Goal: Obtain resource: Download file/media

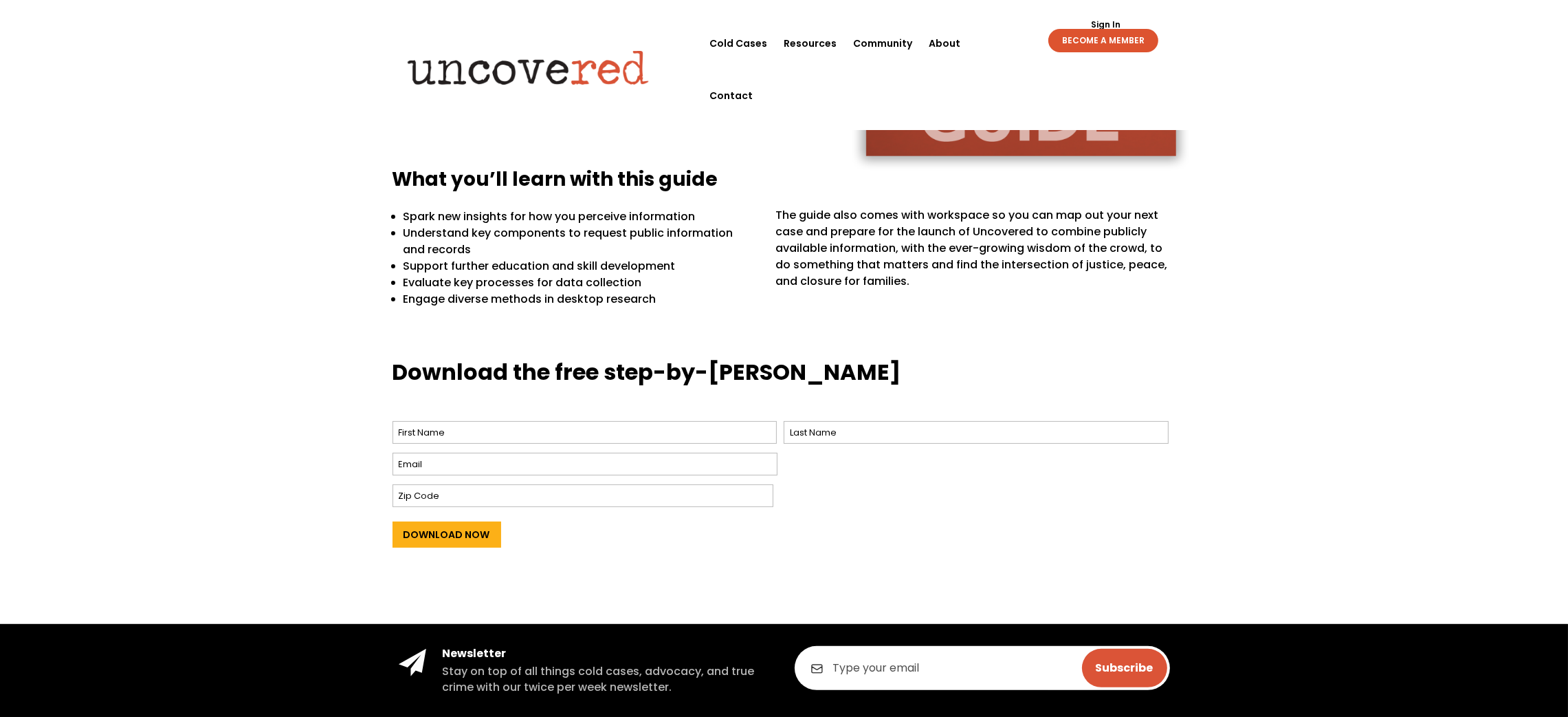
scroll to position [515, 0]
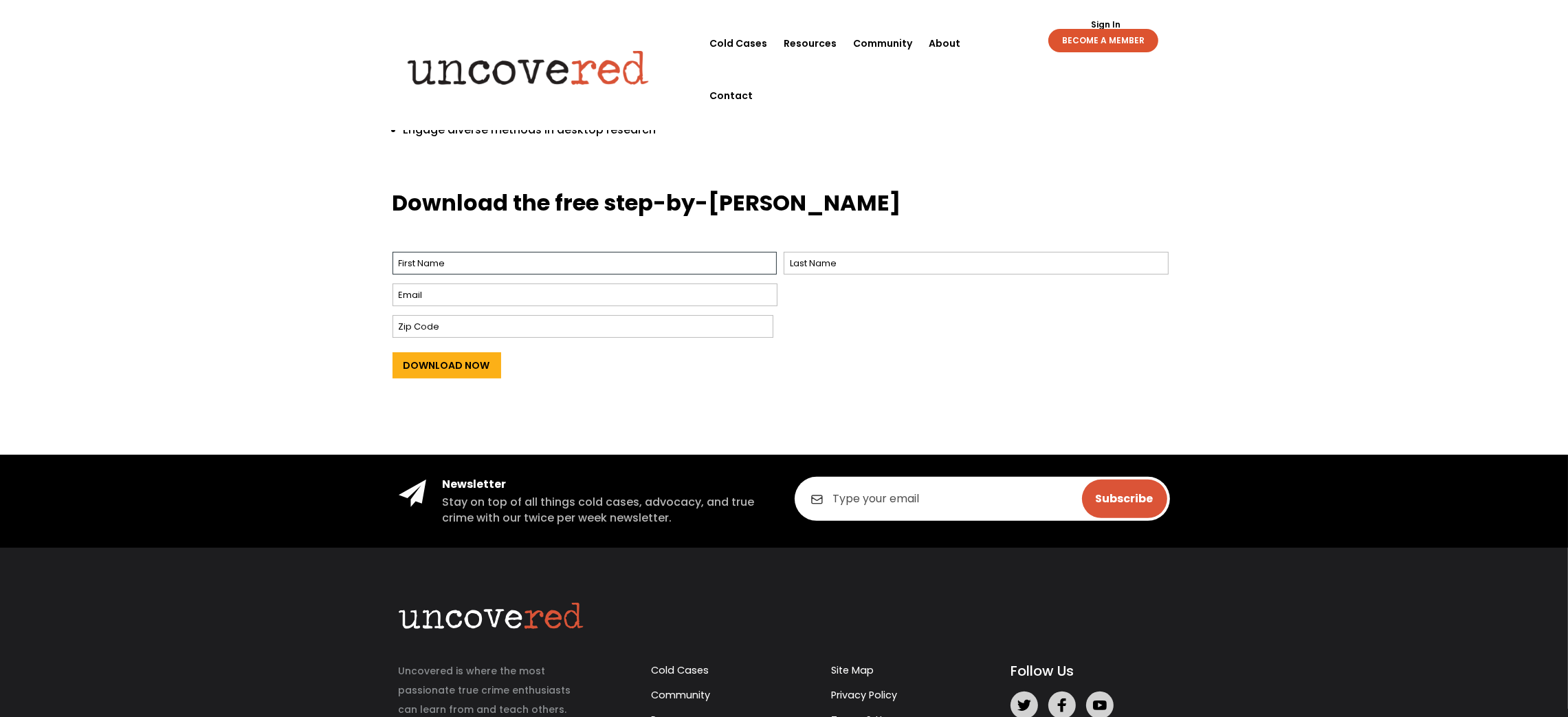
click at [430, 259] on input "First" at bounding box center [585, 263] width 385 height 23
type input "Bryn"
type input "Summers"
type input "e.summers36@yahoo.com"
type input "48176"
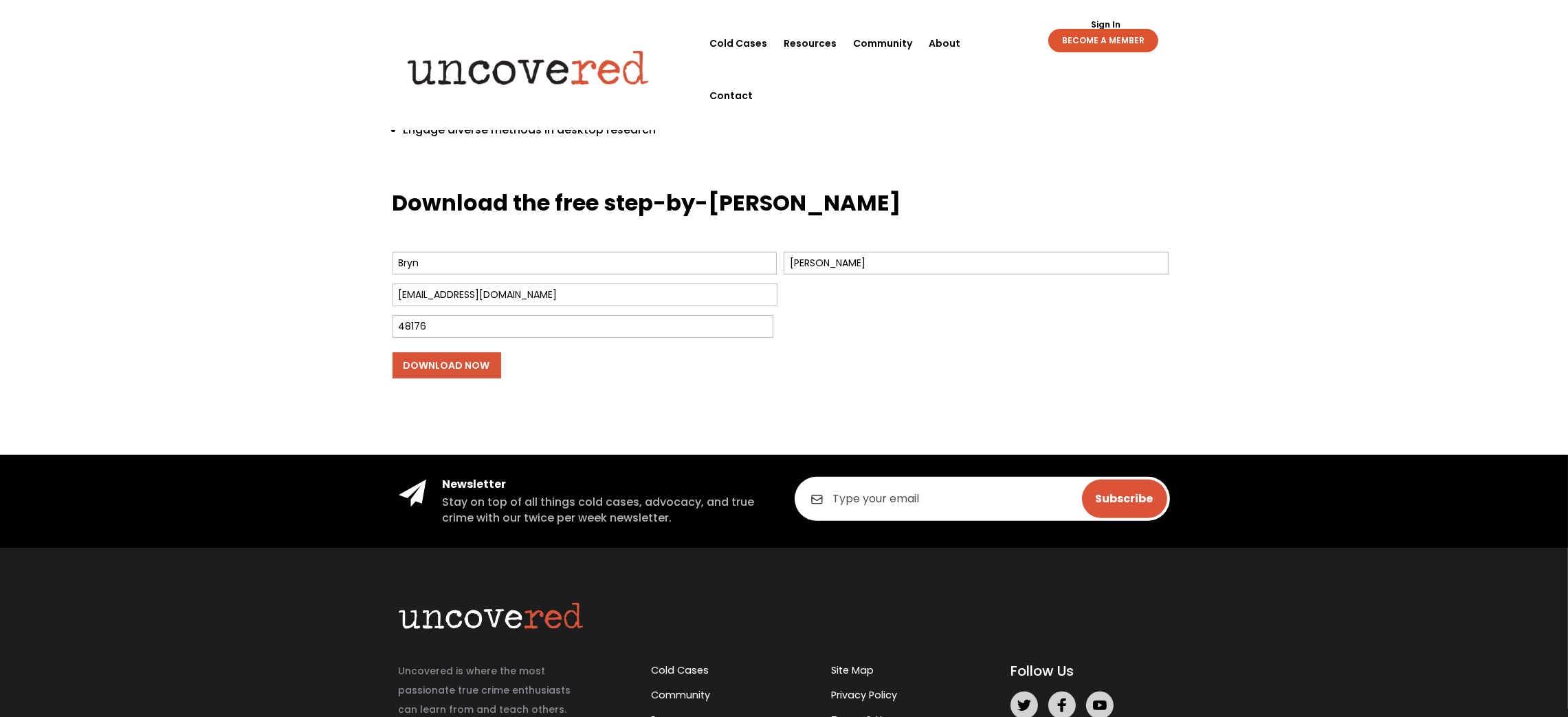
click at [460, 362] on input "Download Now" at bounding box center [447, 365] width 109 height 26
click at [438, 362] on input "Download Now" at bounding box center [447, 365] width 109 height 26
